Goal: Information Seeking & Learning: Learn about a topic

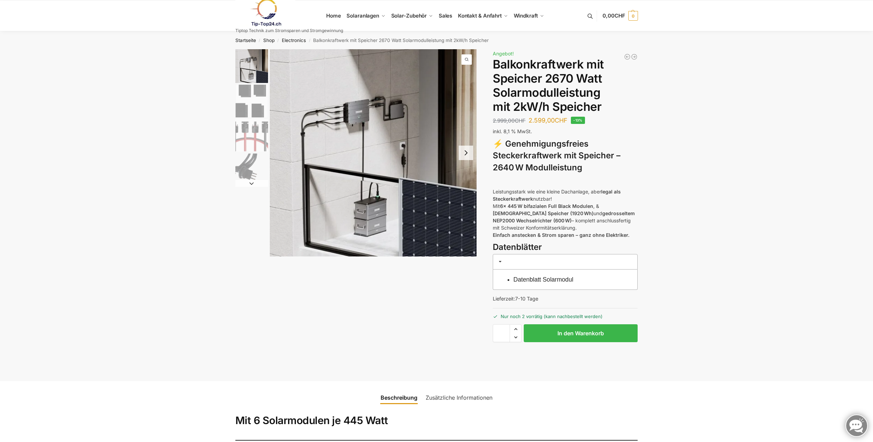
drag, startPoint x: 827, startPoint y: 23, endPoint x: 734, endPoint y: 80, distance: 108.7
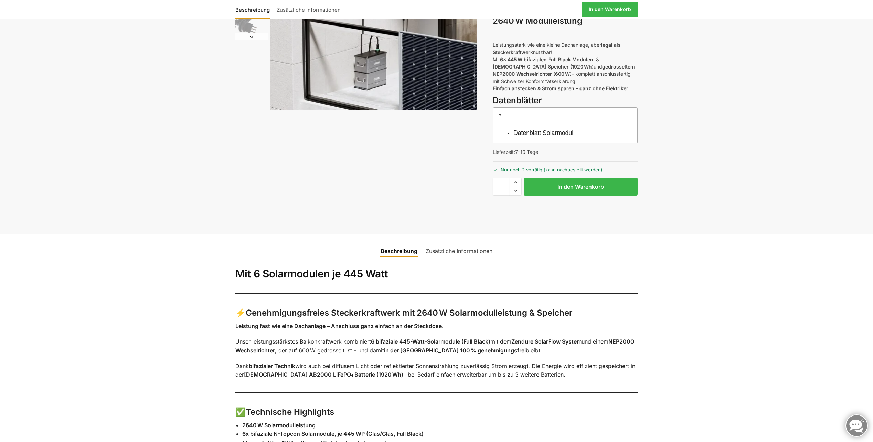
scroll to position [138, 0]
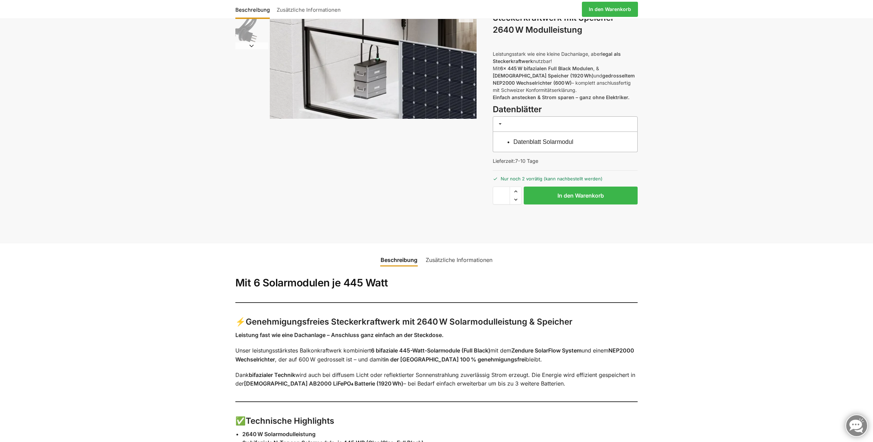
click at [531, 144] on link "Datenblatt Solarmodul" at bounding box center [543, 141] width 60 height 7
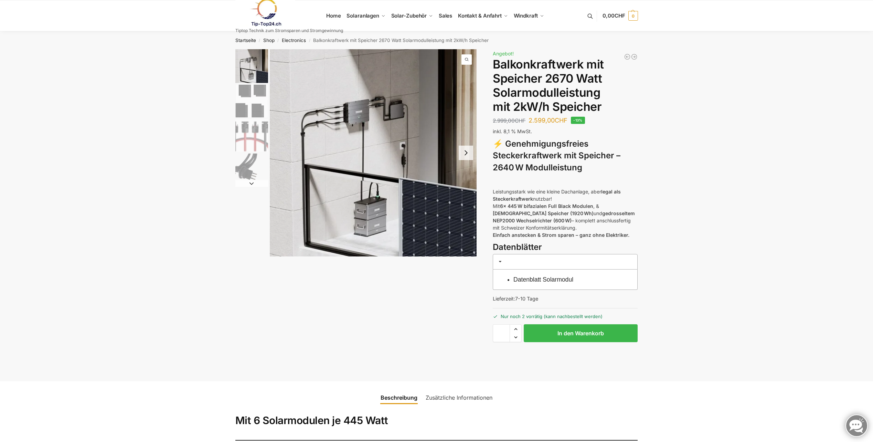
drag, startPoint x: 346, startPoint y: 83, endPoint x: 669, endPoint y: 230, distance: 354.4
click at [499, 259] on span at bounding box center [501, 262] width 6 height 6
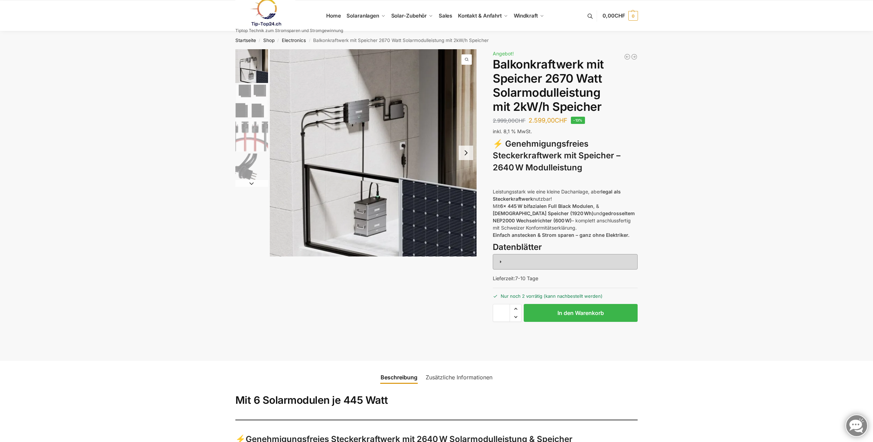
click at [500, 260] on span at bounding box center [501, 262] width 6 height 6
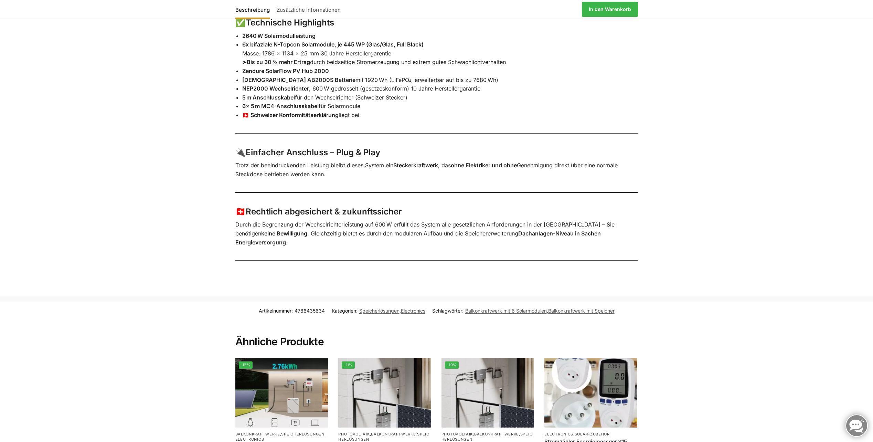
scroll to position [688, 0]
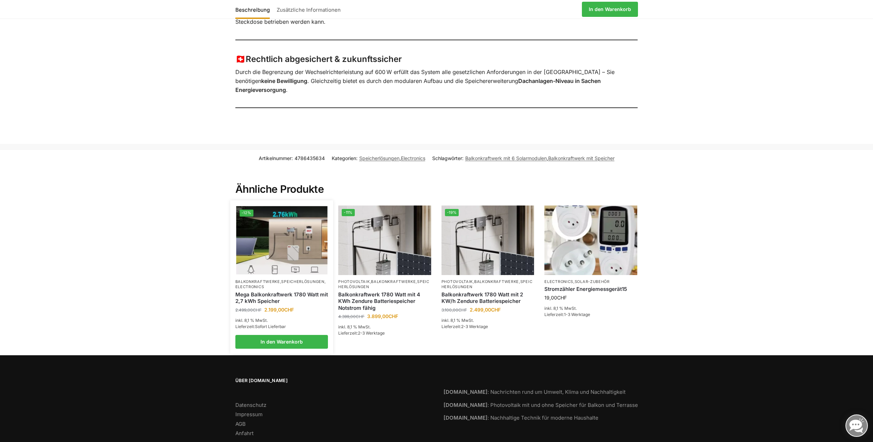
click at [282, 248] on img at bounding box center [281, 240] width 91 height 68
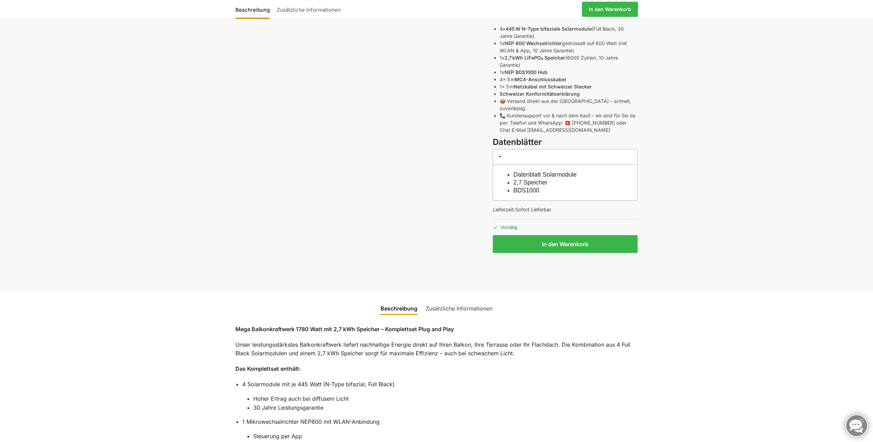
scroll to position [344, 0]
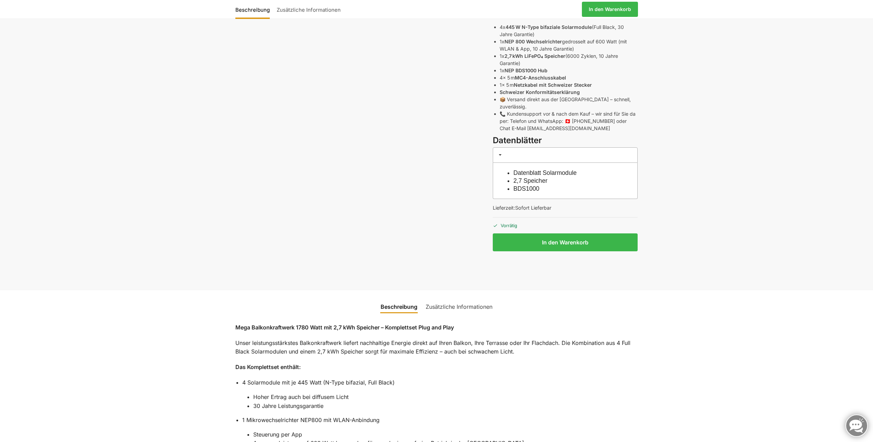
click at [530, 177] on link "2,7 Speicher" at bounding box center [530, 180] width 34 height 7
